Goal: Task Accomplishment & Management: Use online tool/utility

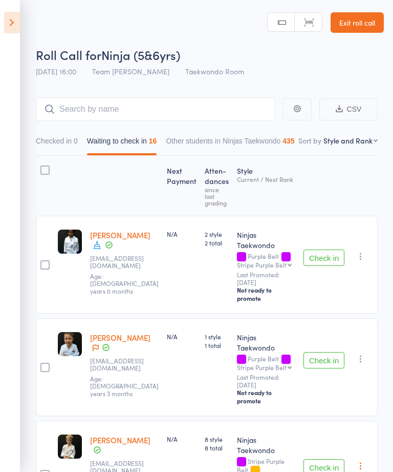
select select "10"
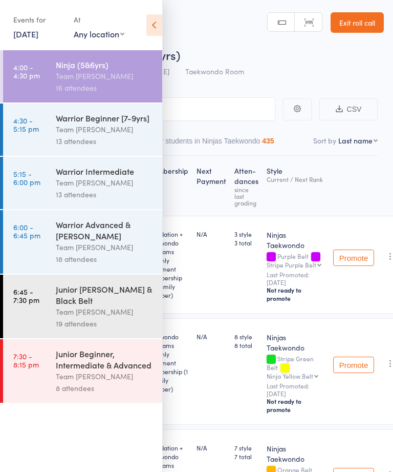
click at [152, 19] on icon at bounding box center [154, 25] width 16 height 22
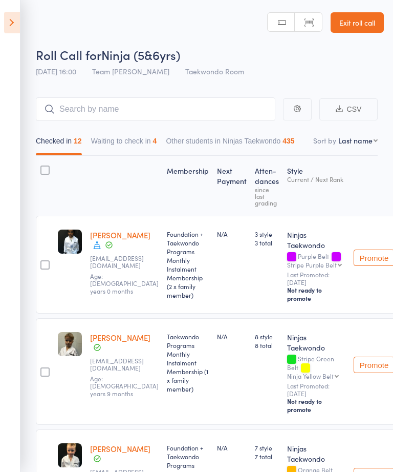
click at [118, 155] on button "Waiting to check in 4" at bounding box center [124, 144] width 66 height 24
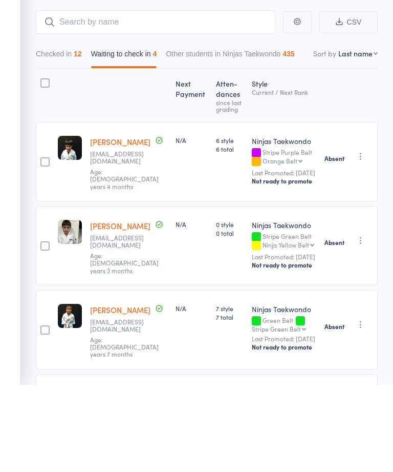
scroll to position [69, 0]
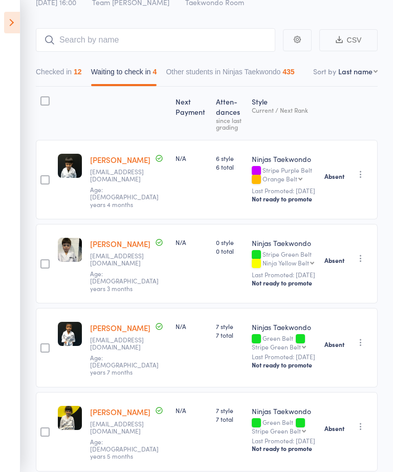
click at [15, 32] on icon at bounding box center [12, 23] width 16 height 22
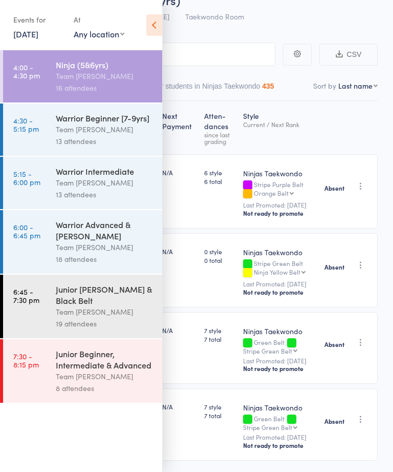
click at [33, 138] on link "4:30 - 5:15 pm Warrior Beginner [7-9yrs] Team Carlo Preston 13 attendees" at bounding box center [82, 129] width 159 height 52
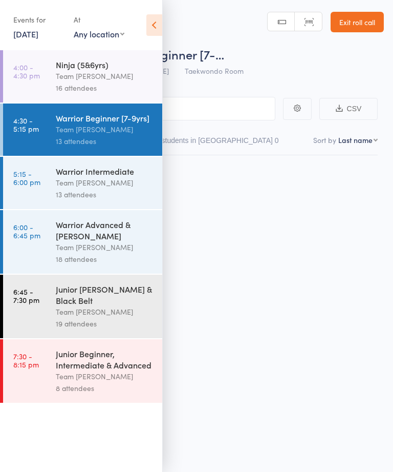
scroll to position [1, 0]
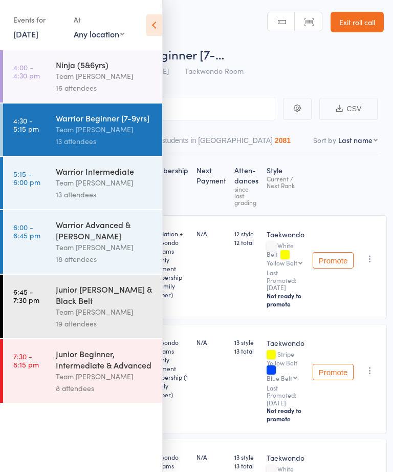
click at [161, 28] on icon at bounding box center [154, 25] width 16 height 22
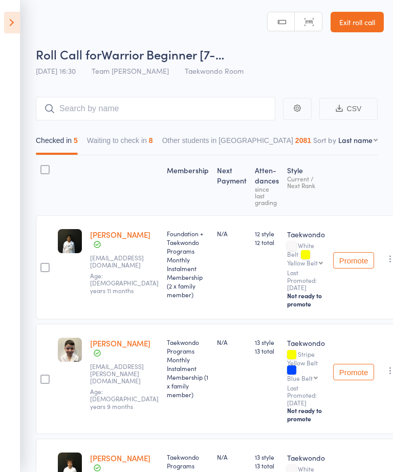
click at [111, 142] on button "Waiting to check in 8" at bounding box center [120, 143] width 66 height 24
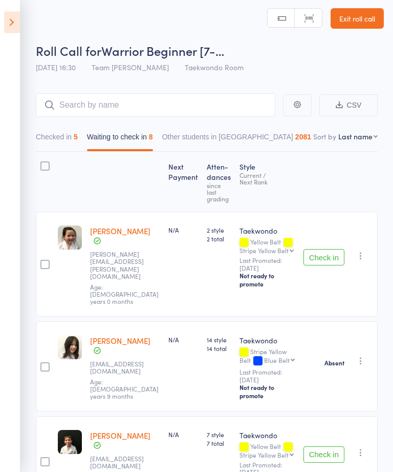
scroll to position [0, 0]
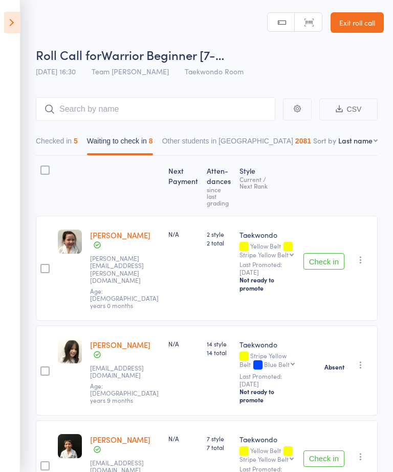
click at [66, 133] on button "Checked in 5" at bounding box center [57, 144] width 42 height 24
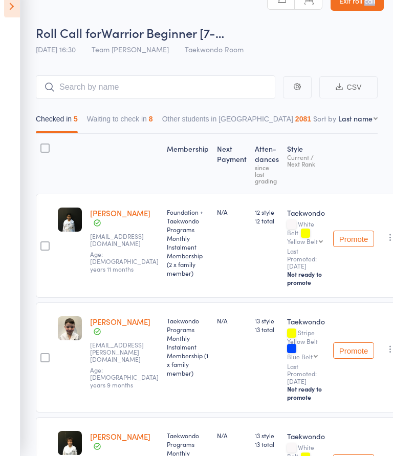
scroll to position [22, 0]
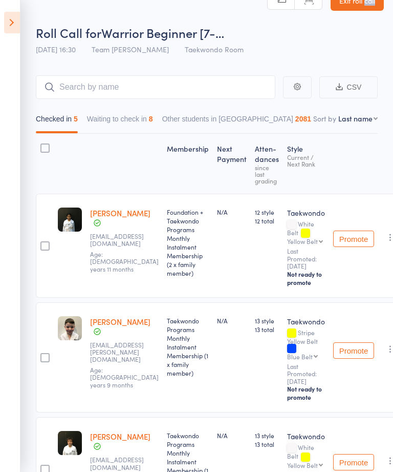
click at [104, 133] on button "Waiting to check in 8" at bounding box center [120, 122] width 66 height 24
